Goal: Information Seeking & Learning: Learn about a topic

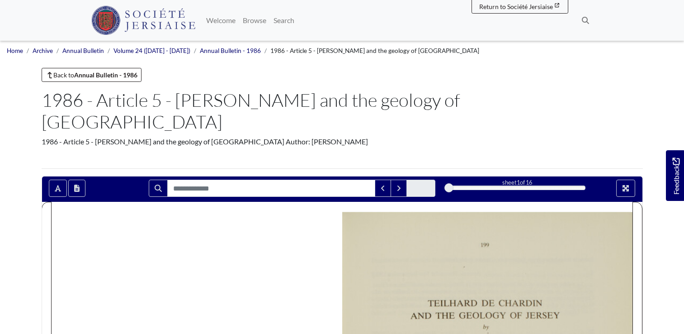
scroll to position [253, 0]
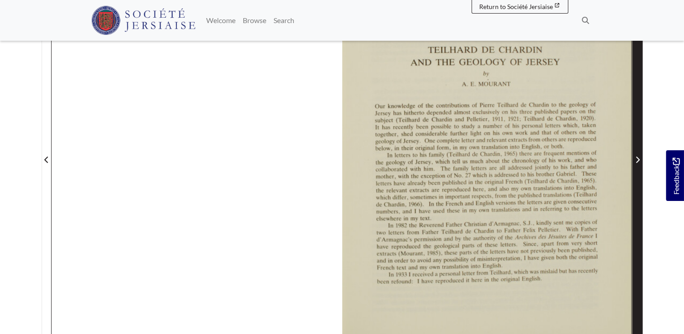
click at [637, 157] on icon "Next Page" at bounding box center [638, 160] width 4 height 6
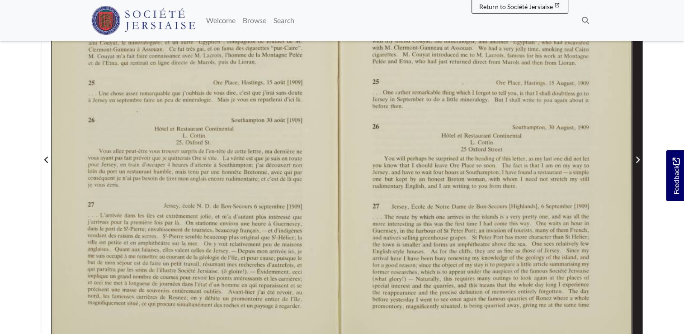
click at [636, 156] on icon "Next Page" at bounding box center [638, 159] width 5 height 7
